Goal: Book appointment/travel/reservation

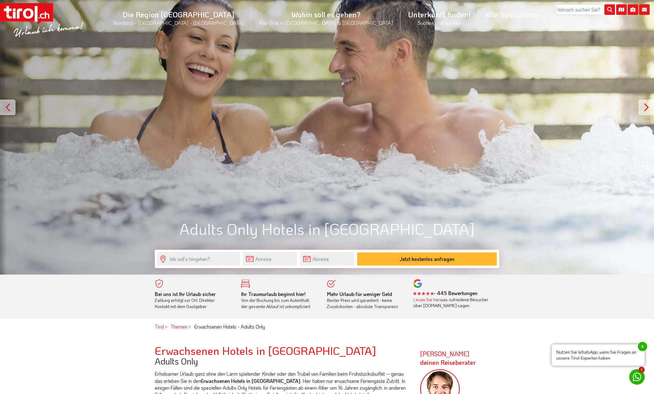
scroll to position [93, 0]
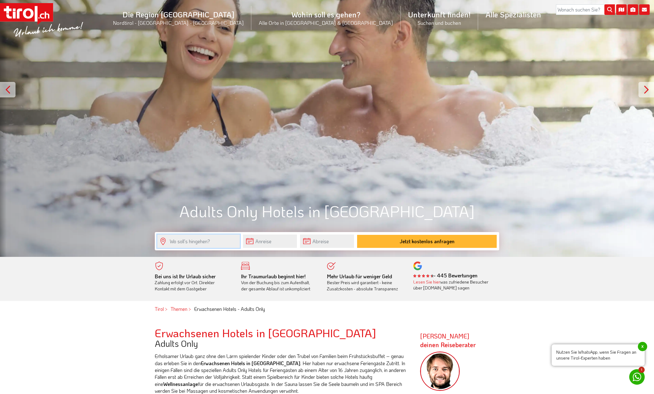
click at [217, 241] on input "text" at bounding box center [198, 241] width 83 height 13
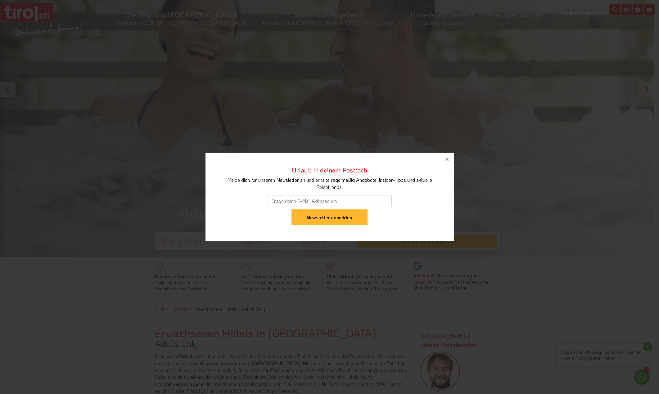
click at [451, 158] on icon "button" at bounding box center [446, 159] width 7 height 7
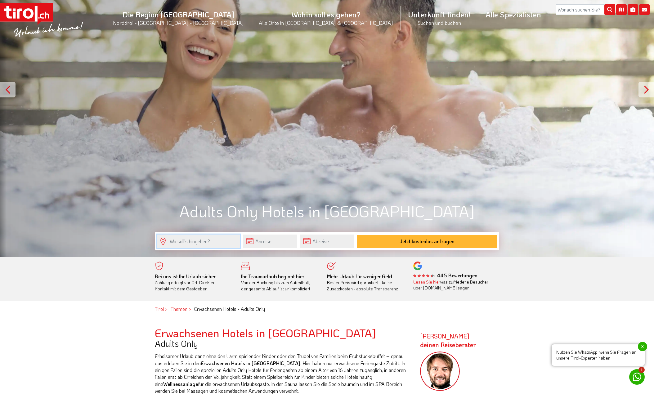
click at [207, 239] on input "text" at bounding box center [198, 241] width 83 height 13
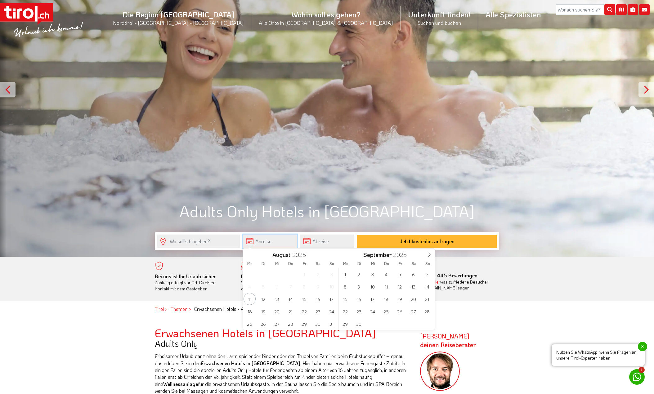
click at [251, 242] on input "text" at bounding box center [270, 241] width 54 height 13
click at [320, 324] on span "30" at bounding box center [318, 324] width 12 height 12
click at [333, 325] on span "31" at bounding box center [332, 324] width 12 height 12
type input "[DATE]"
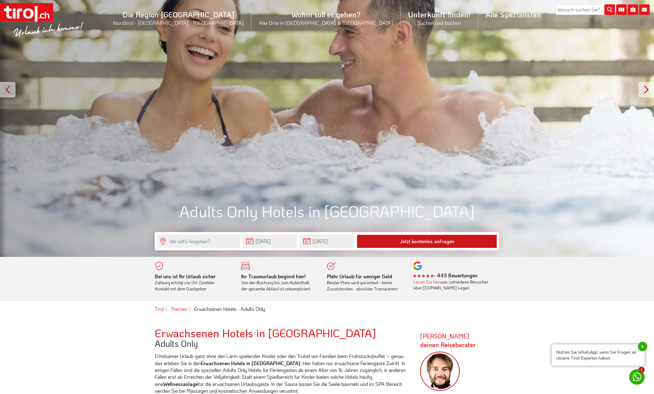
click at [396, 241] on button "Jetzt kostenlos anfragen" at bounding box center [427, 241] width 140 height 13
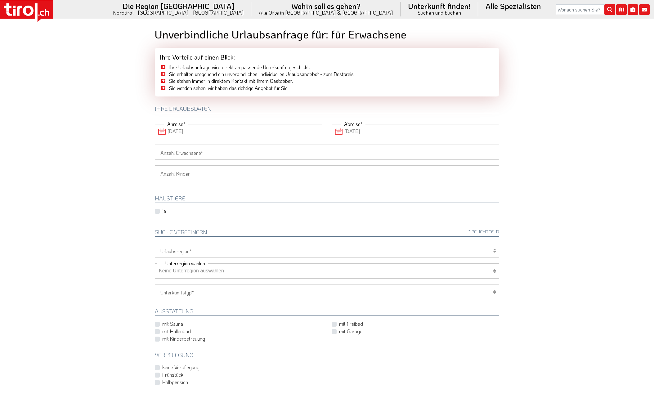
click at [437, 155] on input "Anzahl Erwachsene" at bounding box center [327, 152] width 345 height 15
type input "2"
click at [425, 186] on div "HAUSTIERE ja" at bounding box center [327, 200] width 354 height 29
click at [494, 253] on icon at bounding box center [494, 250] width 3 height 5
click at [495, 251] on icon at bounding box center [494, 250] width 3 height 5
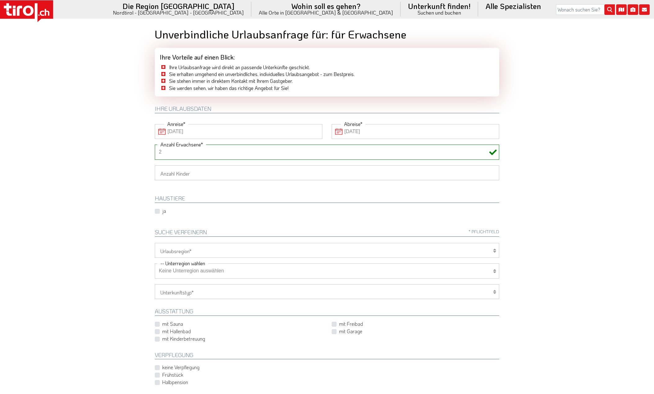
click at [422, 252] on select "[GEOGRAPHIC_DATA]/Nordtirol Osttirol [GEOGRAPHIC_DATA] Tirols Nachbarn" at bounding box center [327, 250] width 345 height 15
select select "7094"
click at [155, 243] on select "[GEOGRAPHIC_DATA]/Nordtirol Osttirol [GEOGRAPHIC_DATA] Tirols Nachbarn" at bounding box center [327, 250] width 345 height 15
click at [97, 248] on body ".st0 { fill: #FFFFFF; } .st1 { fill: #E31017; } Die Region Tirol Nordtirol - Sü…" at bounding box center [327, 197] width 654 height 394
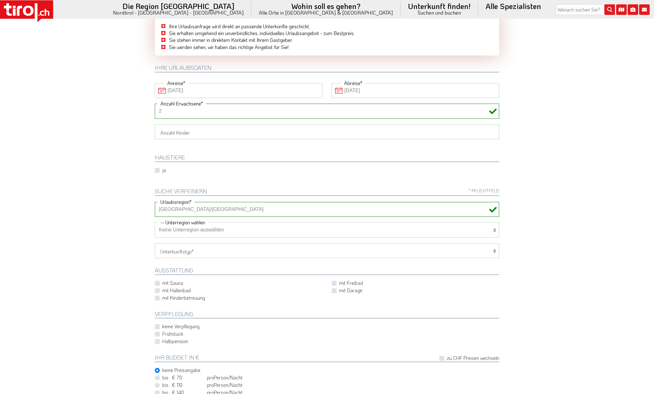
scroll to position [93, 0]
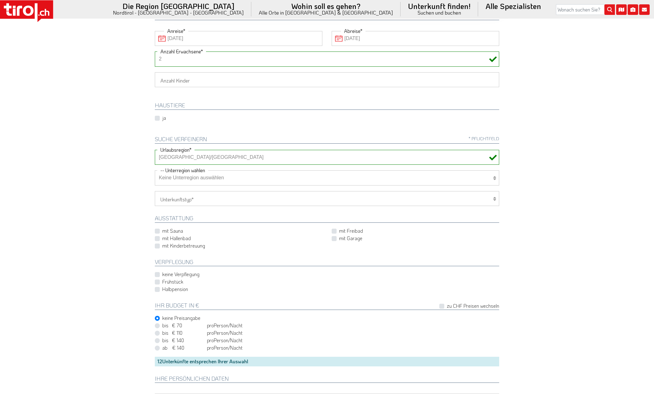
click at [186, 179] on select "Keine Unterregion auswählen Achensee Alpbachtal & Tiroler Seenland Arlberg Feri…" at bounding box center [327, 177] width 345 height 15
click at [104, 189] on body ".st0 { fill: #FFFFFF; } .st1 { fill: #E31017; } Die Region Tirol Nordtirol - Sü…" at bounding box center [327, 104] width 654 height 394
click at [176, 201] on select "Hotel 1-3 Sterne Hotel 4-5 Sterne Ferienwohnung Chalet/Ferienhaus Bauernhöfe" at bounding box center [327, 198] width 345 height 15
select select "1_4-5"
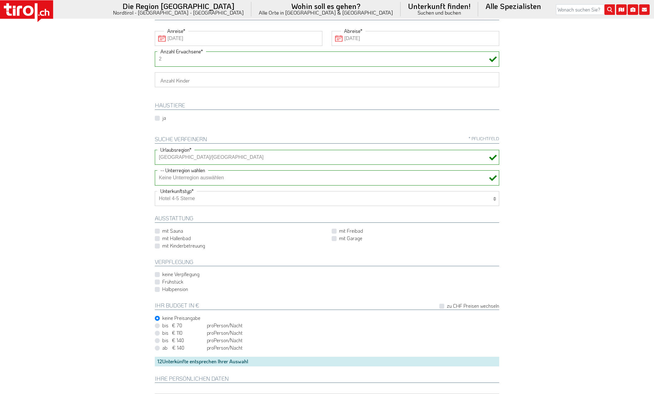
click at [155, 191] on select "Hotel 1-3 Sterne Hotel 4-5 Sterne Ferienwohnung Chalet/Ferienhaus Bauernhöfe" at bounding box center [327, 198] width 345 height 15
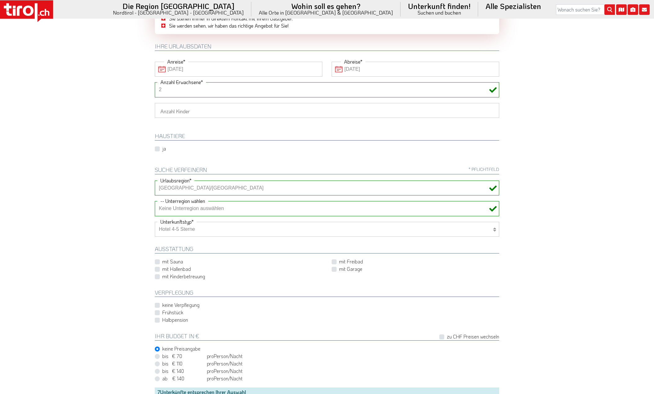
scroll to position [62, 0]
